Goal: Task Accomplishment & Management: Manage account settings

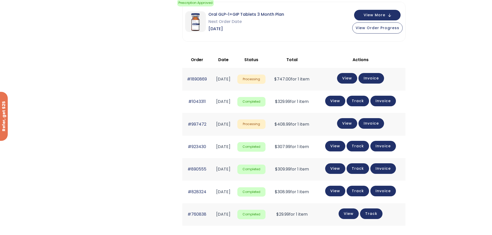
scroll to position [77, 0]
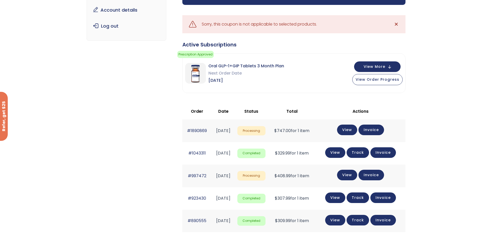
click at [457, 108] on div "Subscription/Billing bmiRewards Addresses Account details Submit a Review Log o…" at bounding box center [246, 169] width 492 height 433
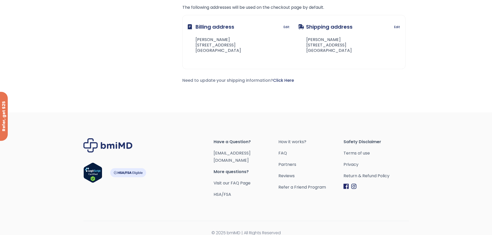
scroll to position [363, 0]
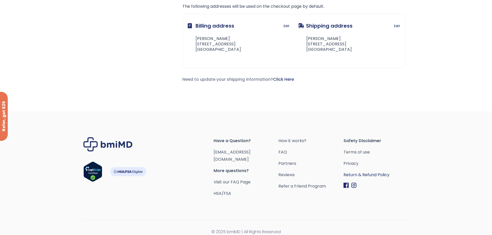
click at [376, 174] on link "Return & Refund Policy" at bounding box center [376, 175] width 65 height 7
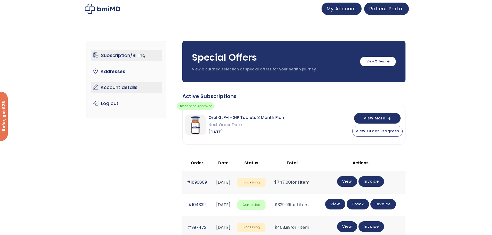
click at [127, 90] on link "Account details" at bounding box center [127, 87] width 72 height 11
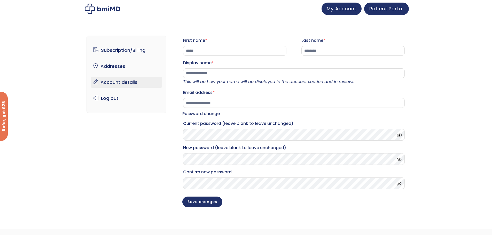
click at [398, 136] on span at bounding box center [398, 134] width 8 height 4
click at [437, 119] on div "**********" at bounding box center [246, 127] width 492 height 204
click at [439, 118] on div "**********" at bounding box center [246, 127] width 492 height 204
click at [121, 53] on link "Subscription/Billing" at bounding box center [127, 50] width 72 height 11
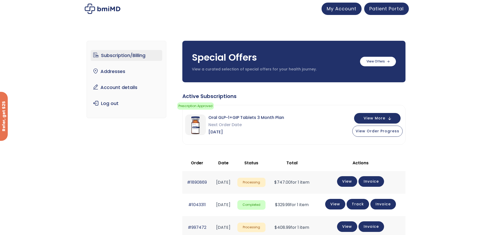
scroll to position [26, 0]
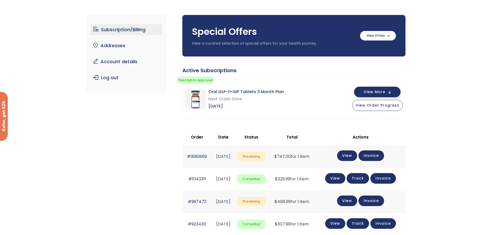
drag, startPoint x: 384, startPoint y: 92, endPoint x: 381, endPoint y: 92, distance: 3.1
click at [381, 92] on span "View More" at bounding box center [375, 91] width 22 height 3
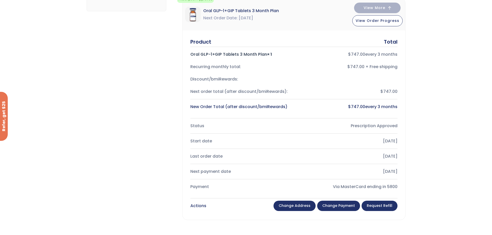
scroll to position [90, 0]
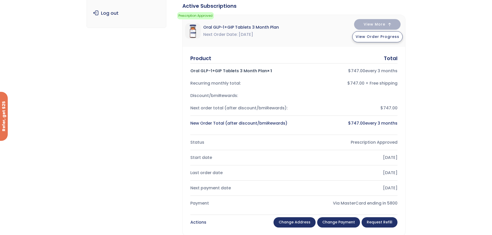
click at [382, 38] on span "View Order Progress" at bounding box center [378, 36] width 44 height 5
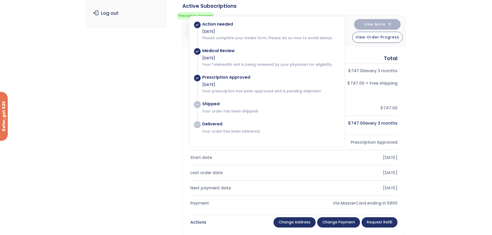
click at [434, 75] on div "Subscription/Billing bmiRewards Addresses Account details Submit a Review Log o…" at bounding box center [246, 235] width 492 height 590
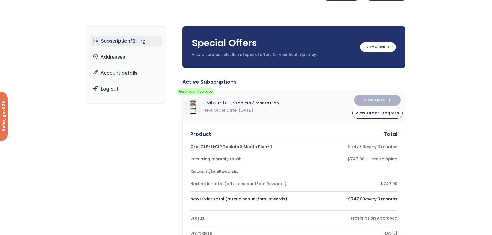
scroll to position [0, 0]
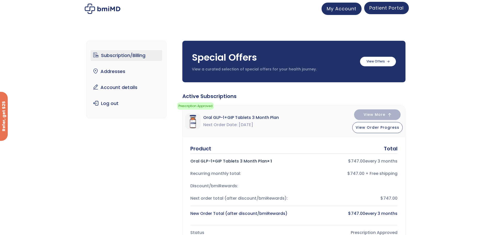
click at [391, 10] on span "Patient Portal" at bounding box center [386, 8] width 34 height 6
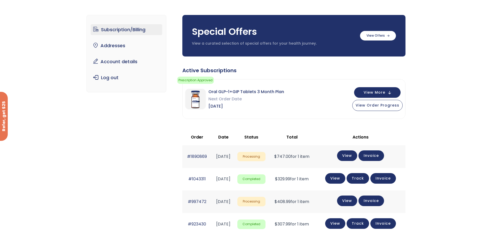
scroll to position [52, 0]
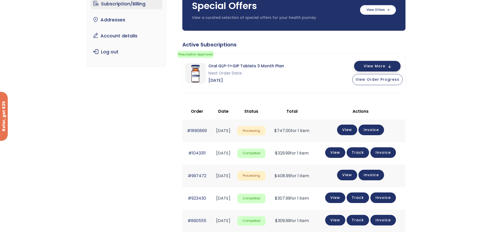
click at [390, 64] on button "View More" at bounding box center [377, 66] width 46 height 11
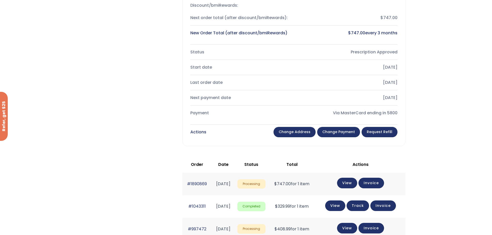
scroll to position [207, 0]
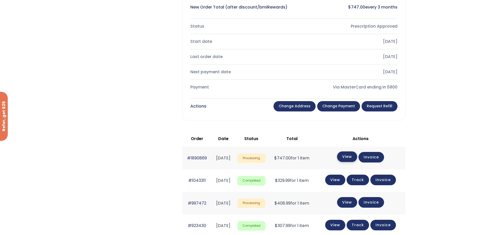
click at [356, 156] on link "View" at bounding box center [347, 157] width 20 height 11
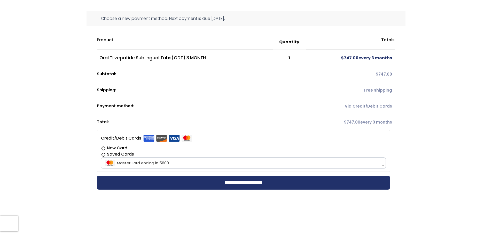
scroll to position [52, 0]
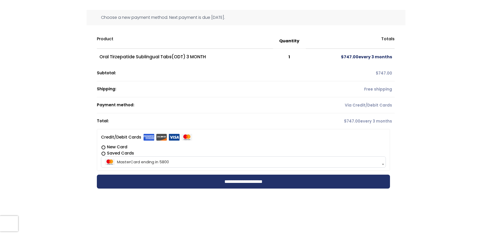
click at [381, 161] on span at bounding box center [382, 164] width 5 height 11
click at [464, 153] on div "**********" at bounding box center [246, 108] width 492 height 197
click at [102, 147] on label "New Card" at bounding box center [243, 147] width 285 height 6
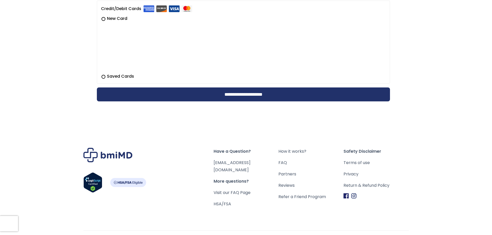
scroll to position [181, 0]
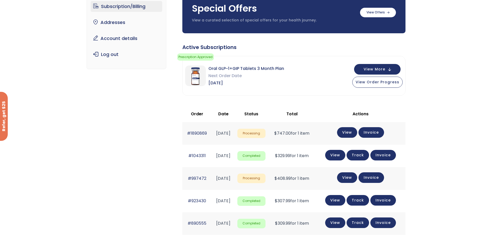
scroll to position [52, 0]
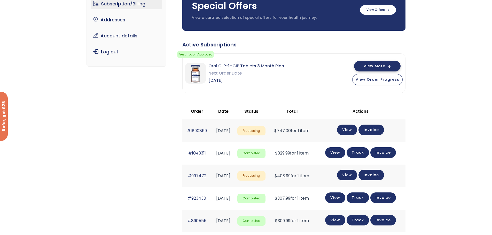
click at [380, 65] on span "View More" at bounding box center [375, 66] width 22 height 3
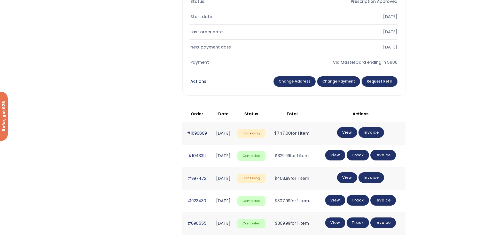
scroll to position [232, 0]
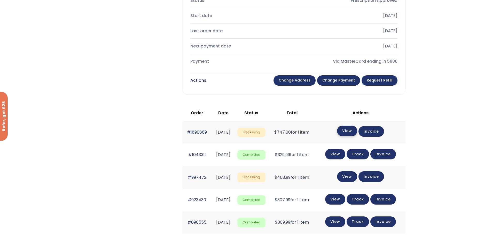
click at [354, 129] on link "View" at bounding box center [347, 131] width 20 height 11
